Goal: Information Seeking & Learning: Find specific fact

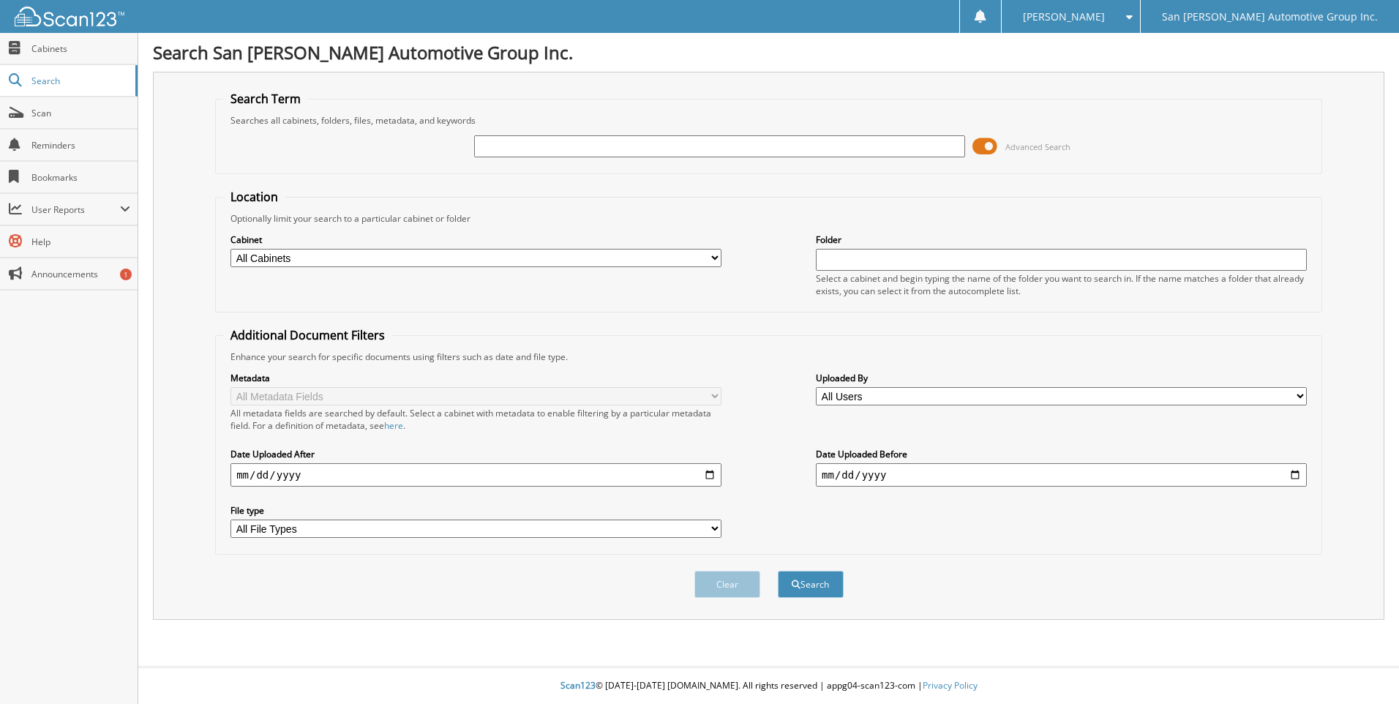
click at [609, 142] on input "text" at bounding box center [719, 146] width 491 height 22
type input "[PERSON_NAME]"
click at [778, 571] on button "Search" at bounding box center [811, 584] width 66 height 27
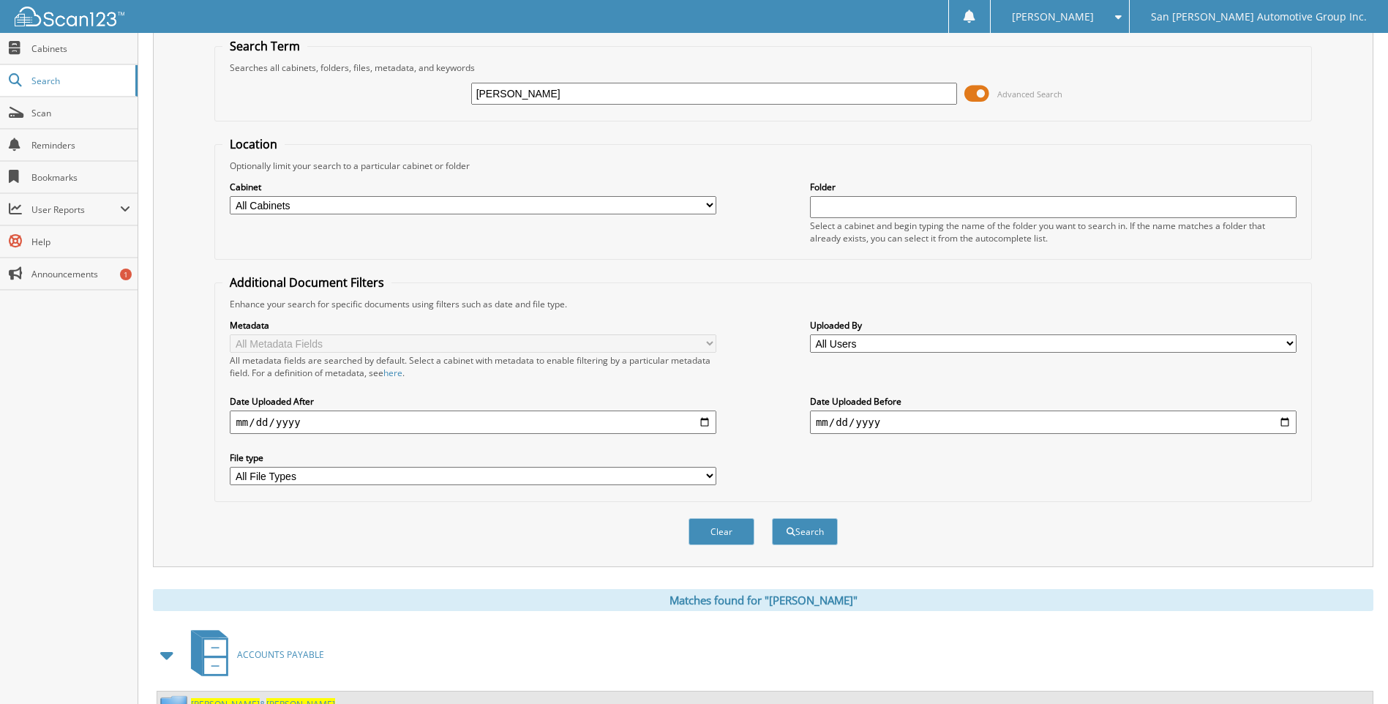
scroll to position [114, 0]
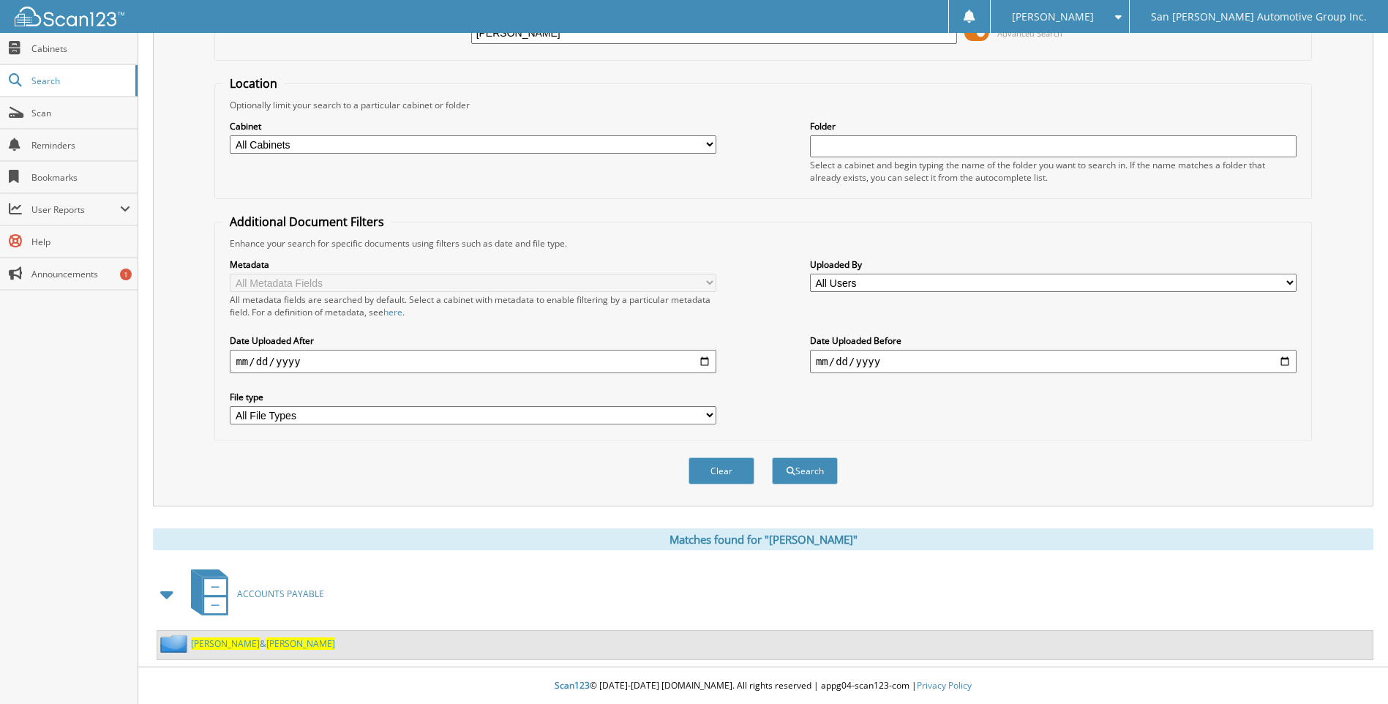
click at [200, 645] on span "[PERSON_NAME]" at bounding box center [225, 643] width 69 height 12
